Goal: Task Accomplishment & Management: Manage account settings

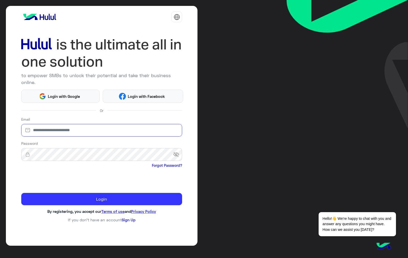
click at [86, 133] on input "email" at bounding box center [101, 130] width 161 height 13
click at [65, 117] on div "Email" at bounding box center [101, 127] width 161 height 22
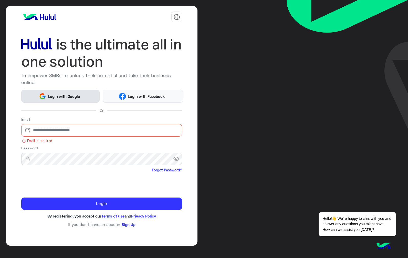
click at [61, 94] on span "Login with Google" at bounding box center [64, 96] width 36 height 6
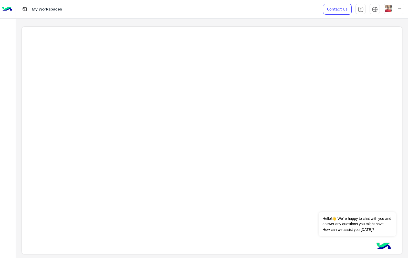
click at [396, 8] on img at bounding box center [399, 9] width 6 height 6
click at [360, 67] on link "Sign Out" at bounding box center [358, 68] width 14 height 4
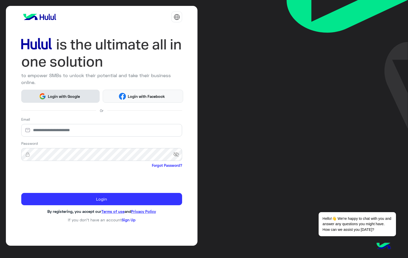
click at [51, 98] on span "Login with Google" at bounding box center [64, 96] width 36 height 6
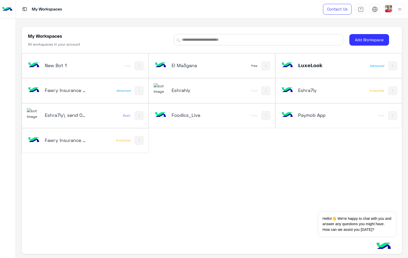
click at [395, 11] on div at bounding box center [393, 9] width 20 height 10
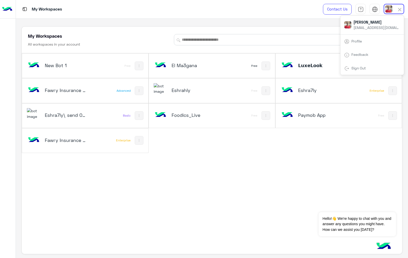
click at [364, 69] on link "Sign Out" at bounding box center [358, 68] width 14 height 4
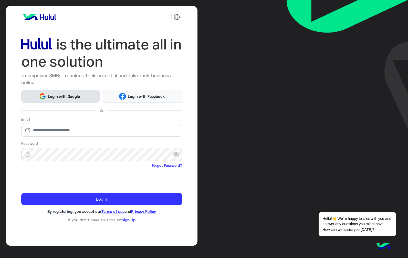
click at [46, 97] on span "Login with Google" at bounding box center [64, 96] width 36 height 6
